Goal: Task Accomplishment & Management: Manage account settings

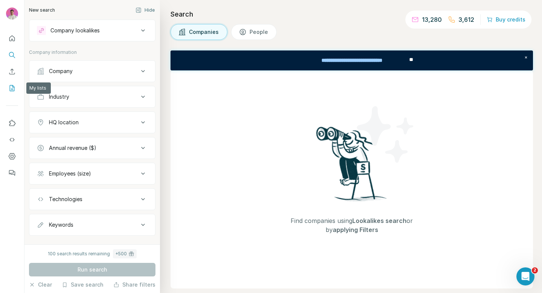
click at [13, 88] on icon "My lists" at bounding box center [12, 88] width 8 height 8
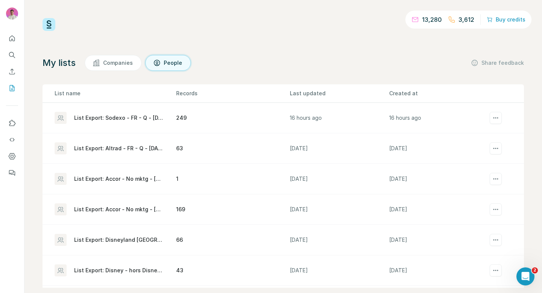
click at [132, 144] on div "List Export: Altrad - FR - Q - [DATE] 09:29" at bounding box center [115, 148] width 121 height 12
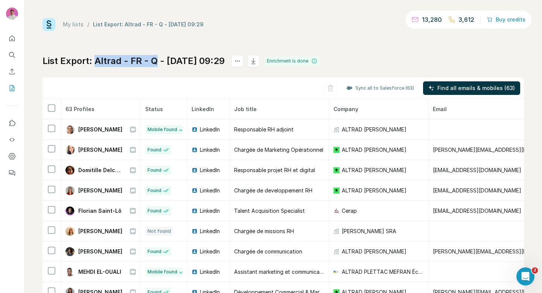
drag, startPoint x: 156, startPoint y: 62, endPoint x: 96, endPoint y: 61, distance: 60.2
click at [96, 61] on h1 "List Export: Altrad - FR - Q - [DATE] 09:29" at bounding box center [134, 61] width 182 height 12
copy h1 "Altrad - FR - Q"
